Goal: Navigation & Orientation: Find specific page/section

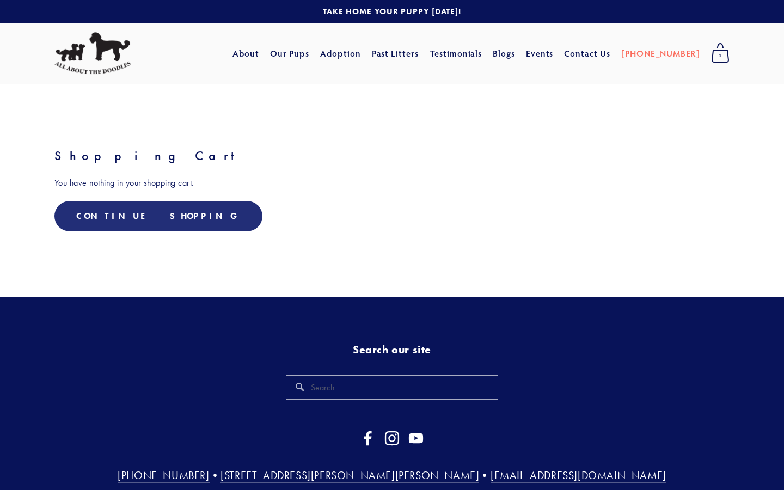
scroll to position [61, 0]
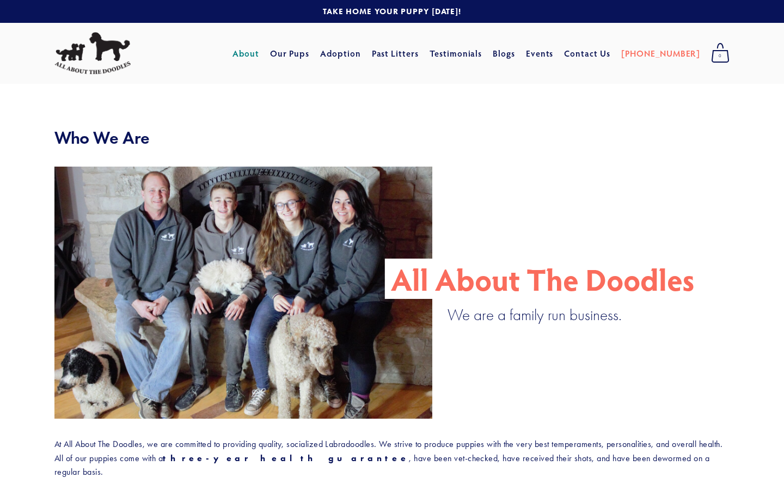
scroll to position [14, 0]
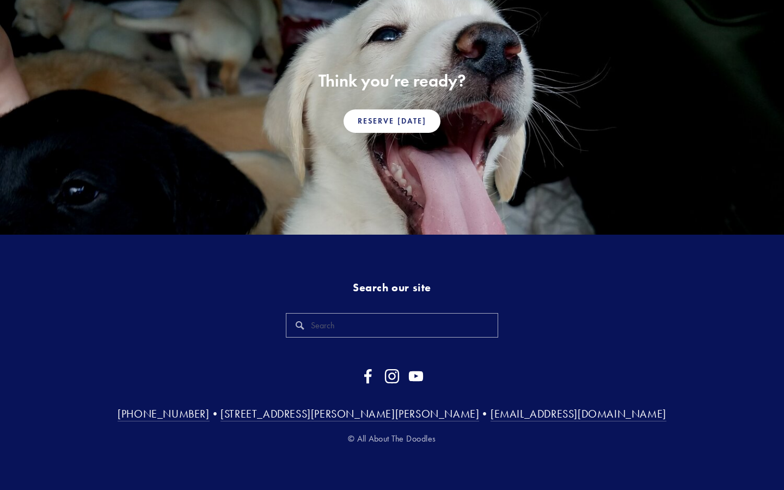
scroll to position [63, 0]
